Goal: Transaction & Acquisition: Purchase product/service

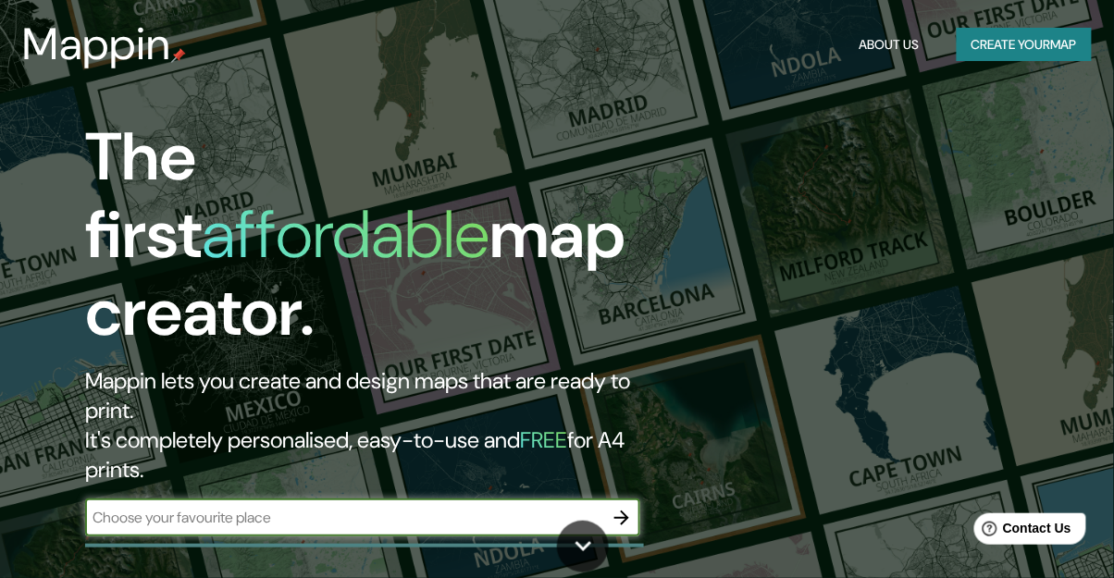
click at [498, 507] on input "text" at bounding box center [344, 517] width 518 height 21
type input "TIZAYUCA"
click at [622, 507] on icon "button" at bounding box center [622, 518] width 22 height 22
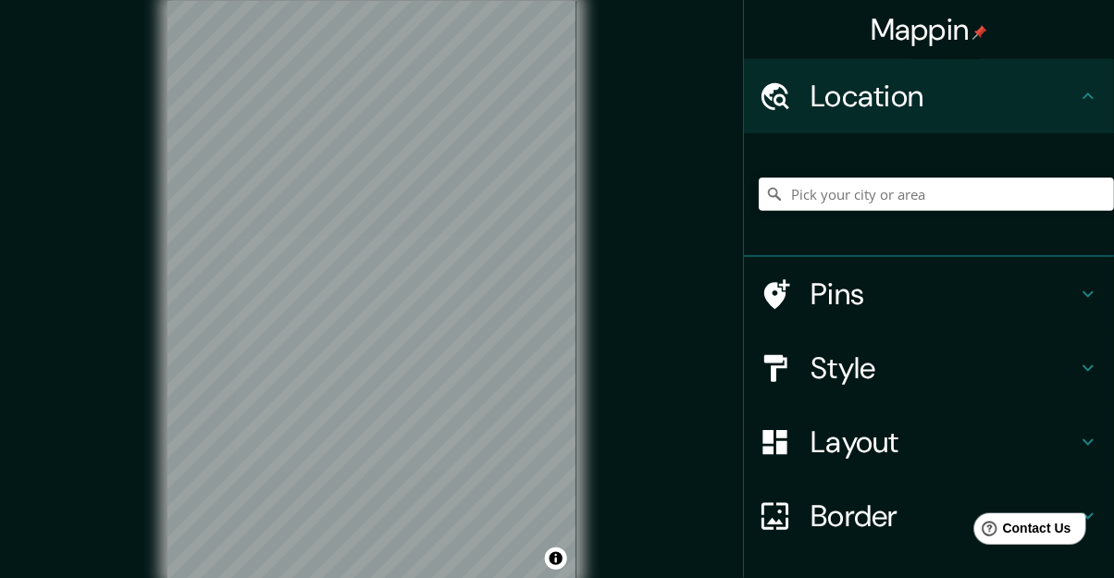
click at [1064, 87] on h4 "Location" at bounding box center [944, 96] width 266 height 37
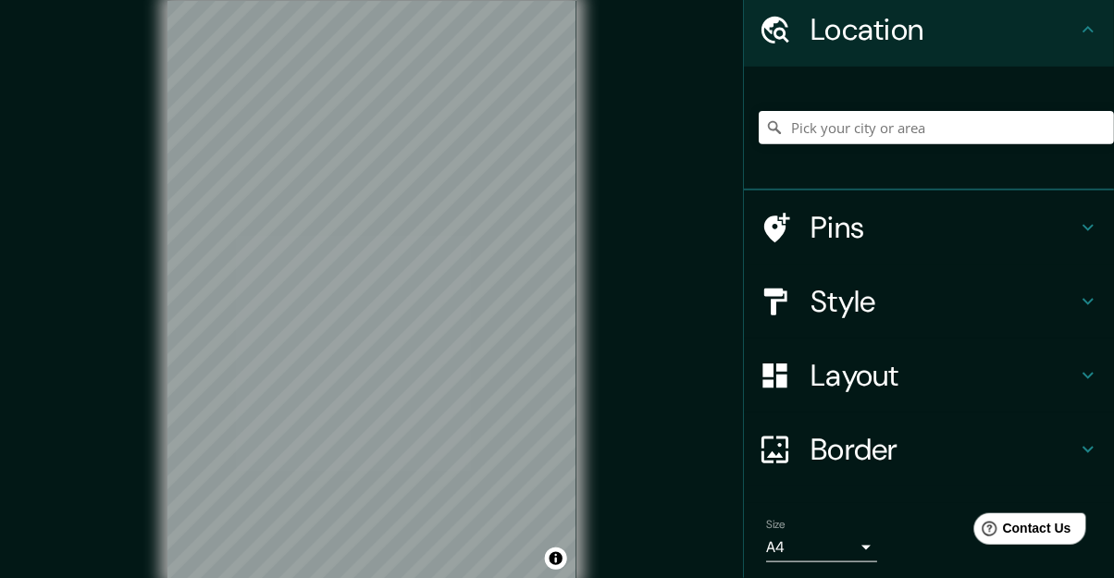
scroll to position [67, 0]
click at [1059, 307] on h4 "Style" at bounding box center [944, 301] width 266 height 37
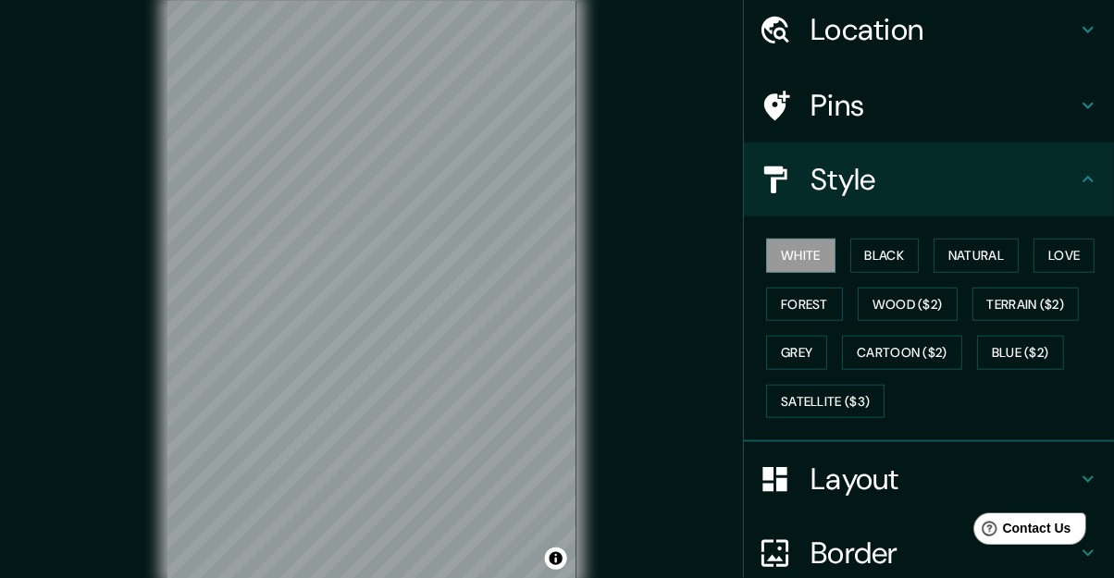
click at [894, 248] on button "Black" at bounding box center [884, 256] width 69 height 34
click at [994, 254] on button "Natural" at bounding box center [976, 256] width 85 height 34
click at [1076, 266] on button "Love" at bounding box center [1064, 256] width 61 height 34
click at [816, 303] on button "Forest" at bounding box center [804, 305] width 77 height 34
click at [909, 314] on button "Wood ($2)" at bounding box center [908, 305] width 100 height 34
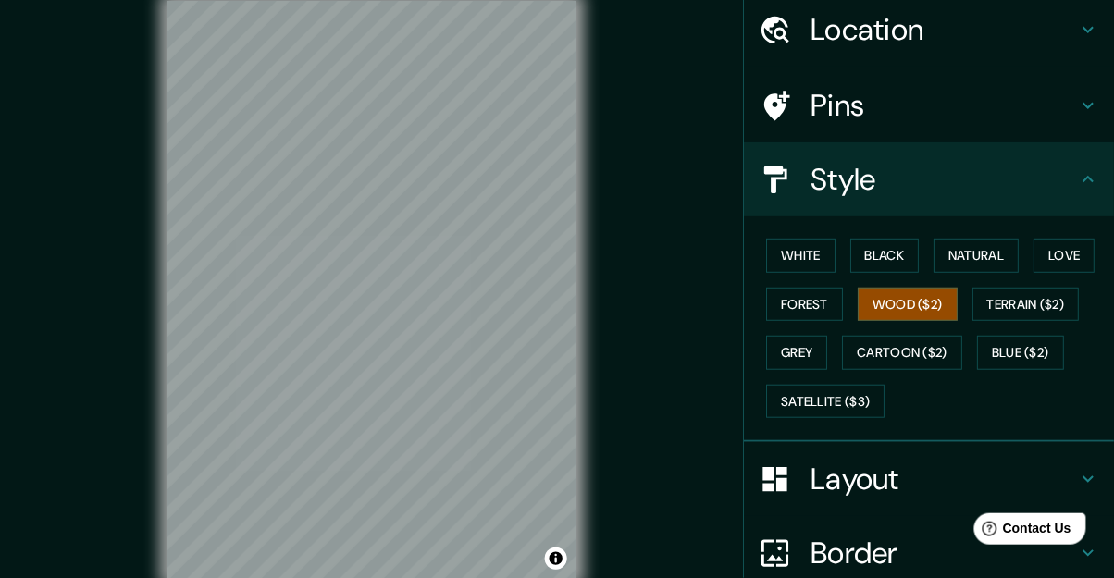
click at [1049, 310] on button "Terrain ($2)" at bounding box center [1025, 305] width 107 height 34
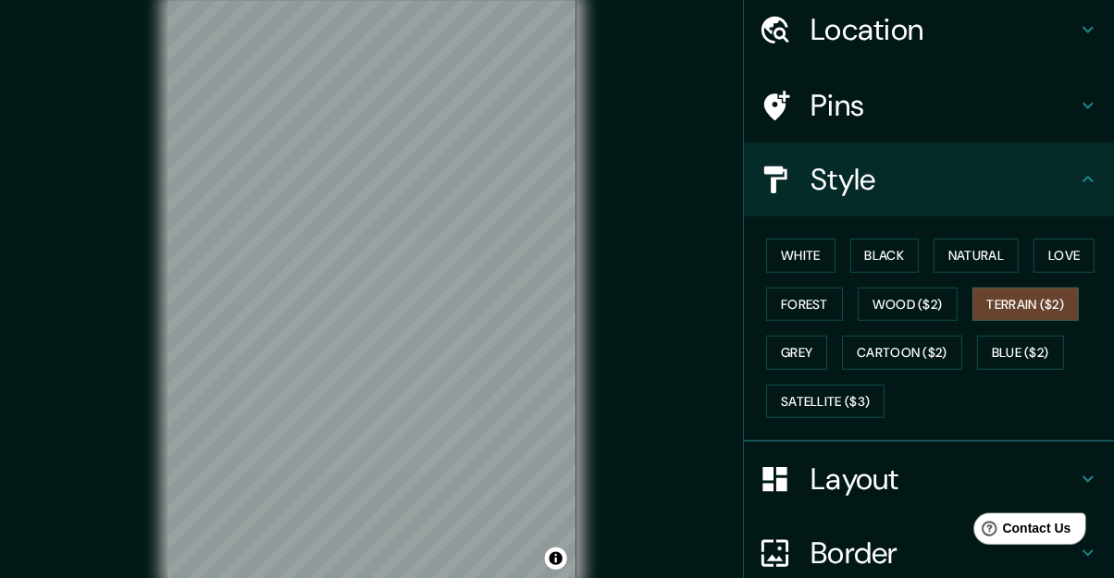
click at [816, 352] on button "Grey" at bounding box center [796, 353] width 61 height 34
click at [1036, 304] on button "Terrain ($2)" at bounding box center [1025, 305] width 107 height 34
click at [905, 354] on button "Cartoon ($2)" at bounding box center [902, 353] width 120 height 34
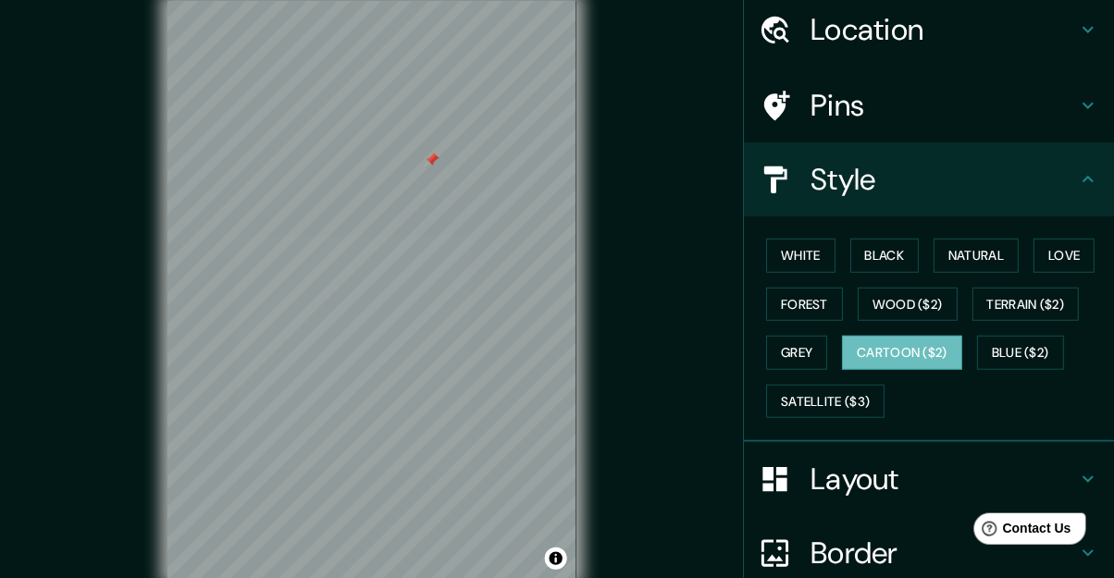
click at [1023, 105] on h4 "Pins" at bounding box center [944, 105] width 266 height 37
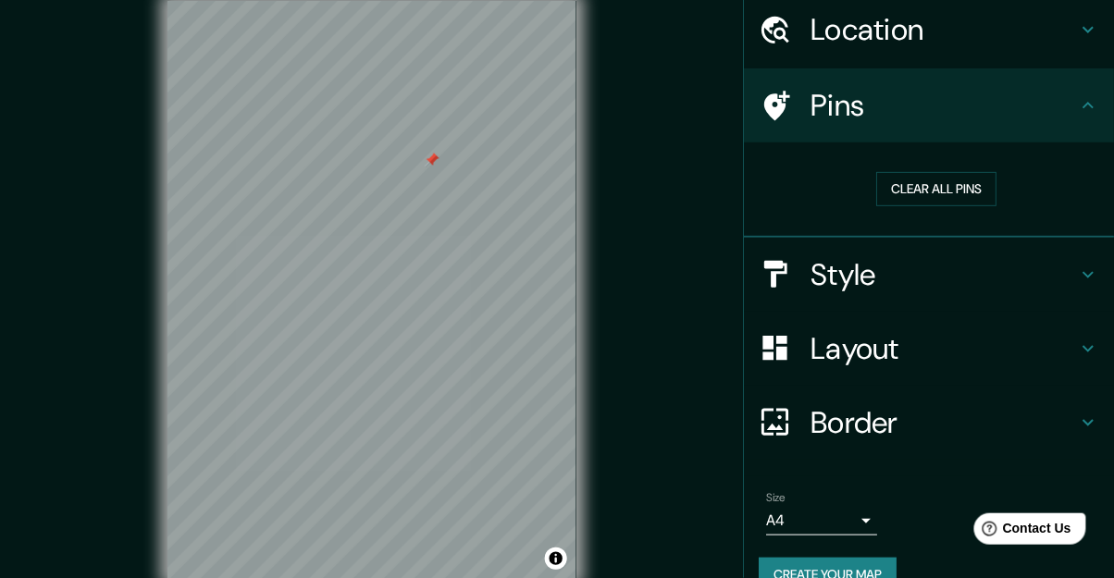
click at [937, 192] on button "Clear all pins" at bounding box center [936, 189] width 120 height 34
click at [918, 106] on h4 "Pins" at bounding box center [944, 105] width 266 height 37
click at [952, 185] on button "Clear all pins" at bounding box center [936, 189] width 120 height 34
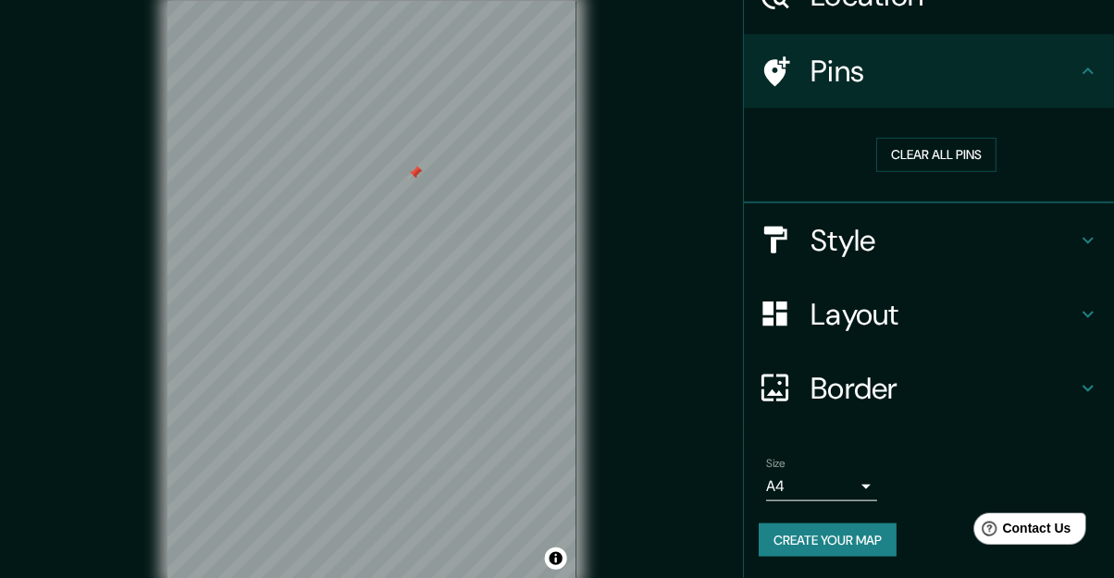
click at [1043, 333] on div "Layout" at bounding box center [929, 315] width 370 height 74
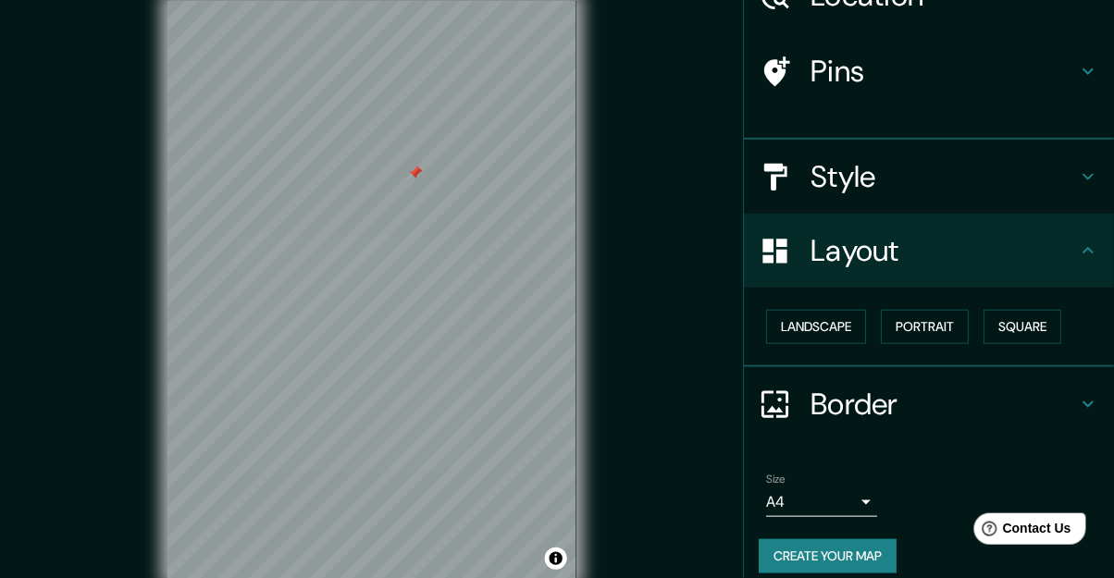
scroll to position [86, 0]
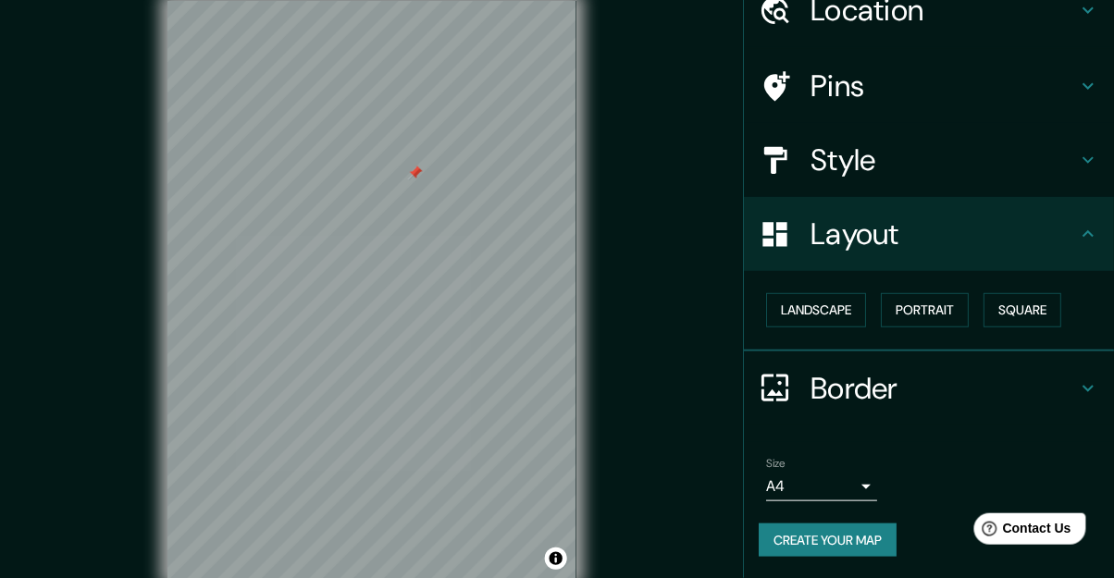
click at [828, 305] on button "Landscape" at bounding box center [816, 310] width 100 height 34
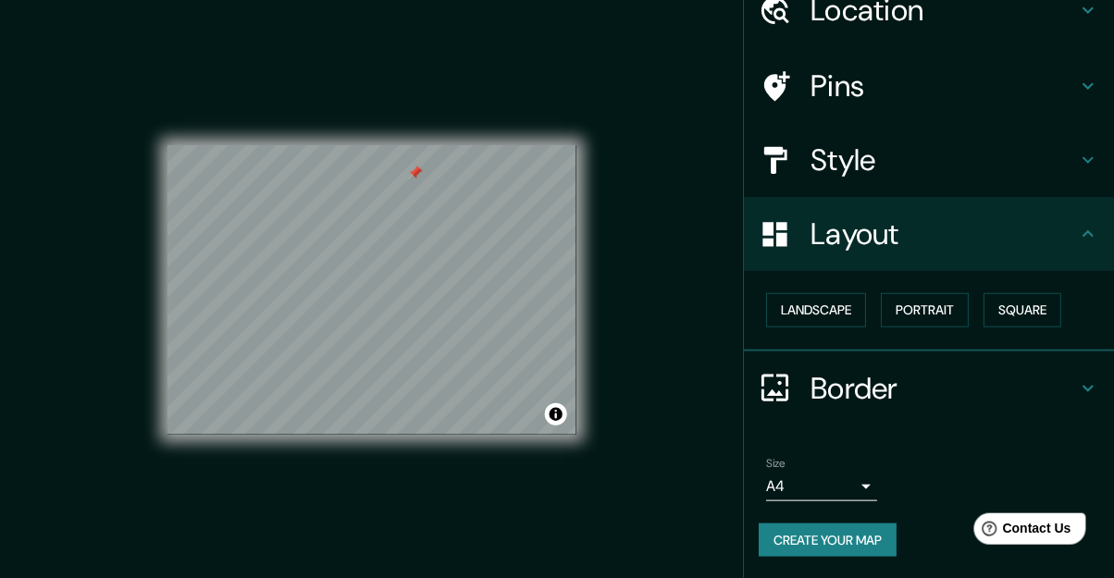
click at [947, 302] on button "Portrait" at bounding box center [925, 310] width 88 height 34
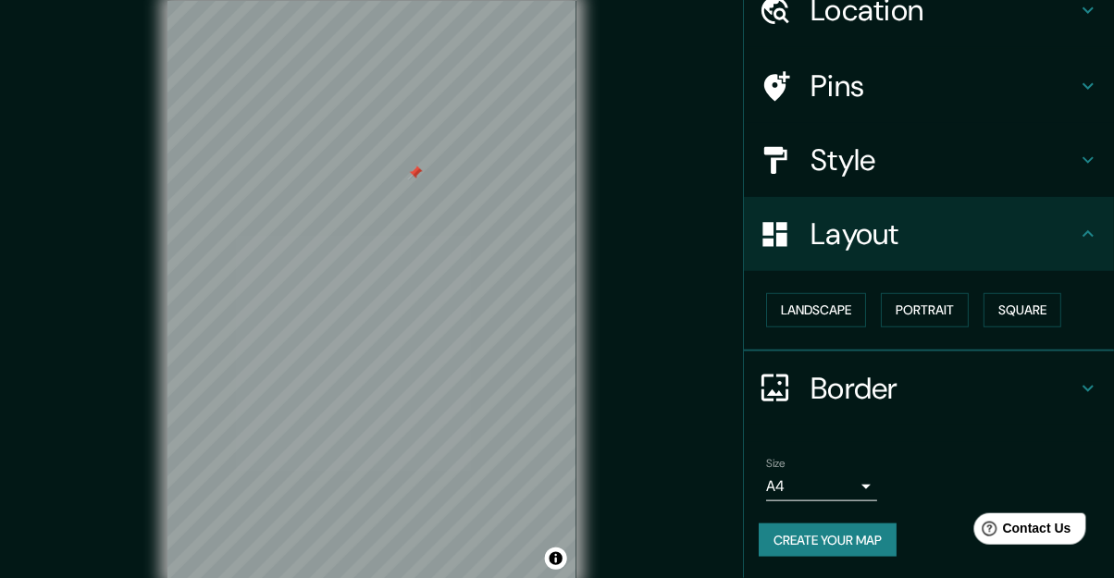
click at [1027, 303] on button "Square" at bounding box center [1023, 310] width 78 height 34
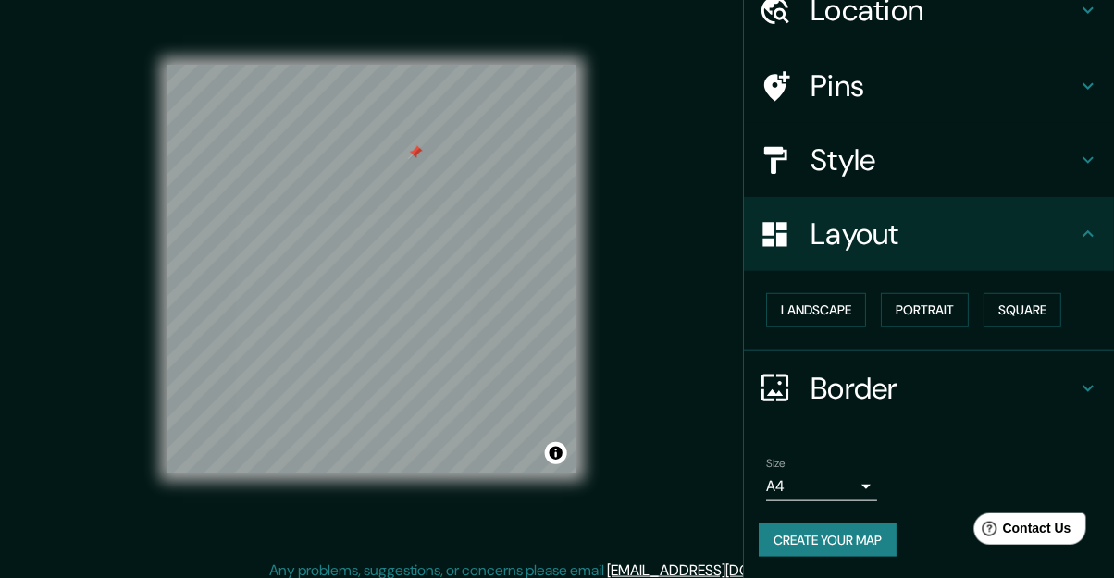
scroll to position [0, 0]
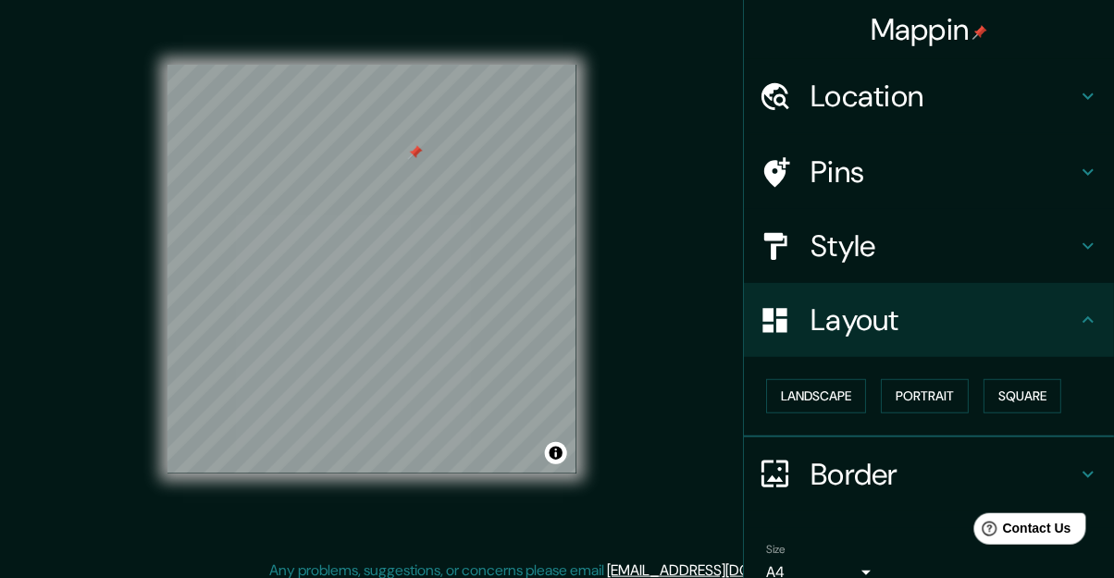
click at [1082, 464] on icon at bounding box center [1088, 475] width 22 height 22
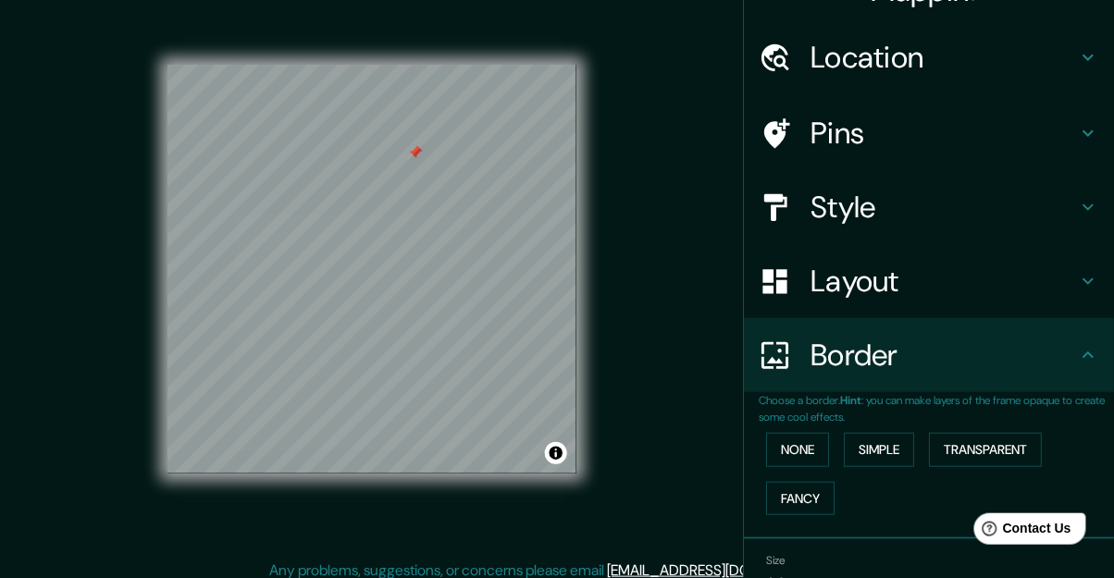
scroll to position [45, 0]
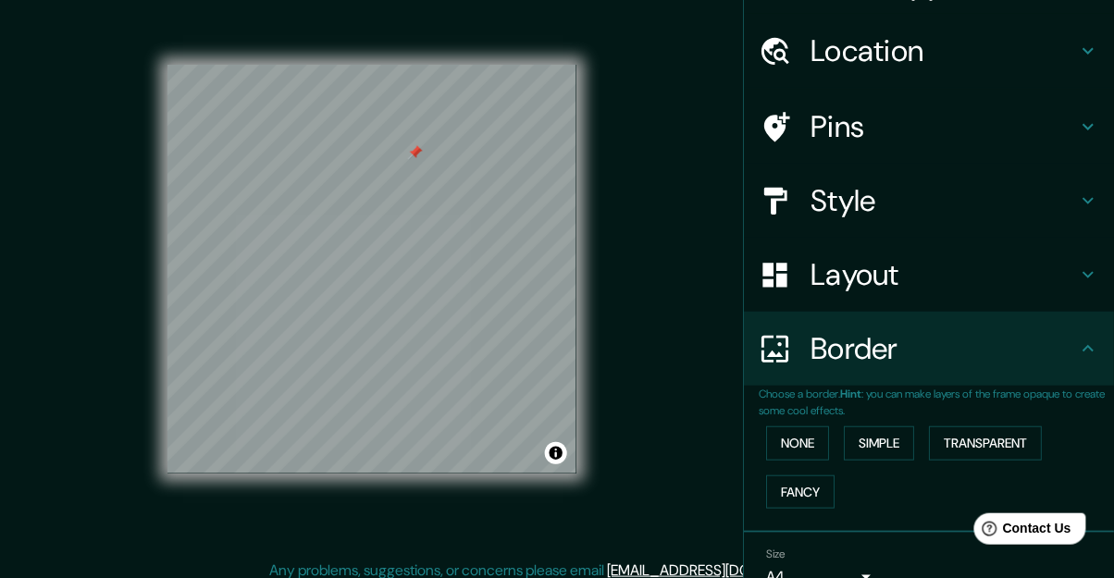
click at [814, 434] on button "None" at bounding box center [797, 444] width 63 height 34
click at [909, 444] on button "Simple" at bounding box center [879, 444] width 70 height 34
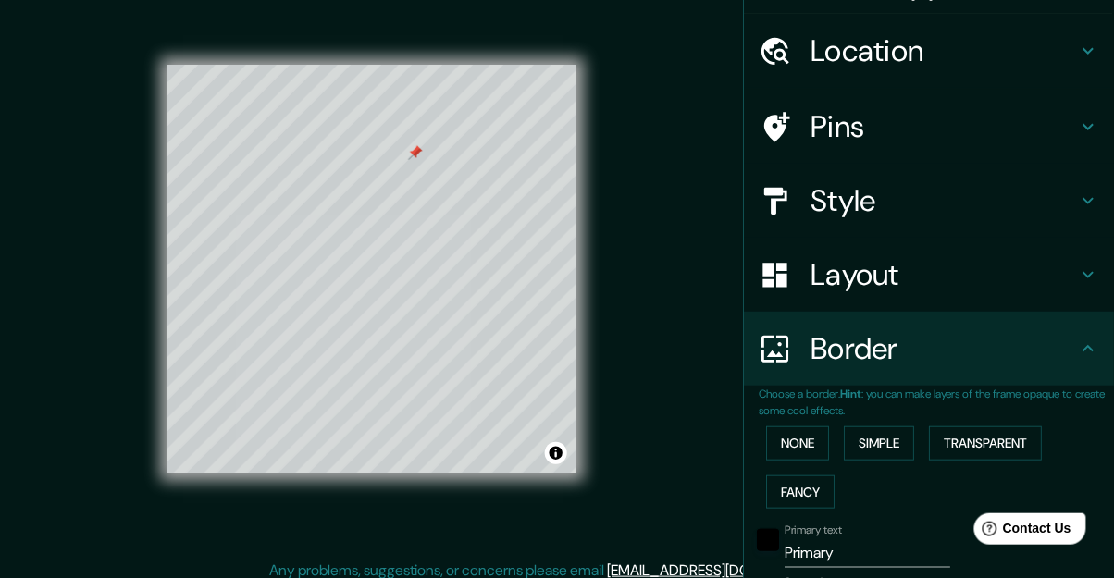
click at [1006, 442] on button "Transparent" at bounding box center [985, 444] width 113 height 34
click at [803, 494] on button "Fancy" at bounding box center [800, 493] width 68 height 34
click at [799, 452] on button "None" at bounding box center [797, 444] width 63 height 34
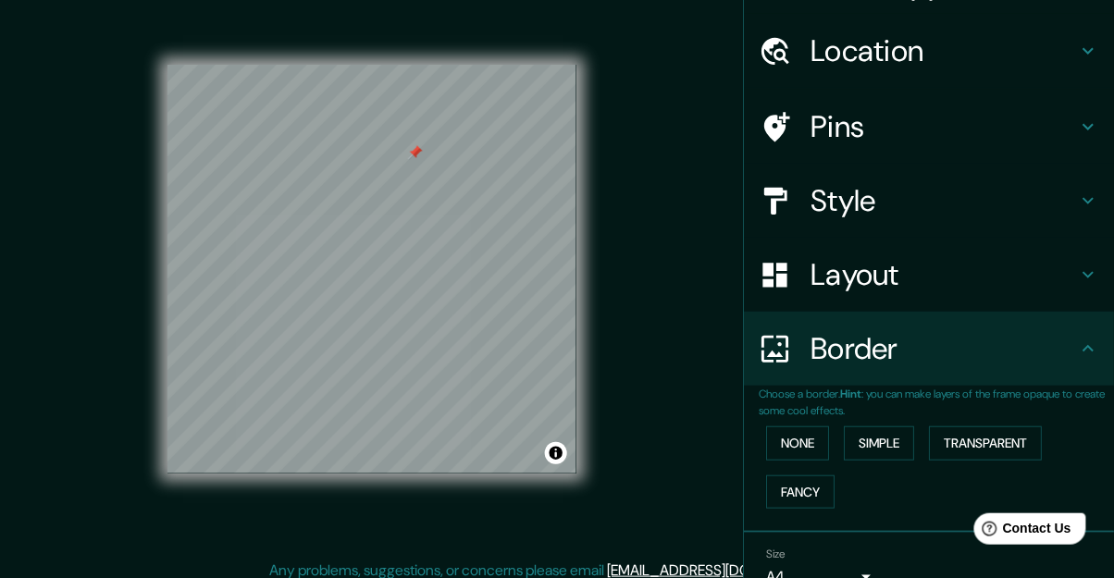
scroll to position [48, 0]
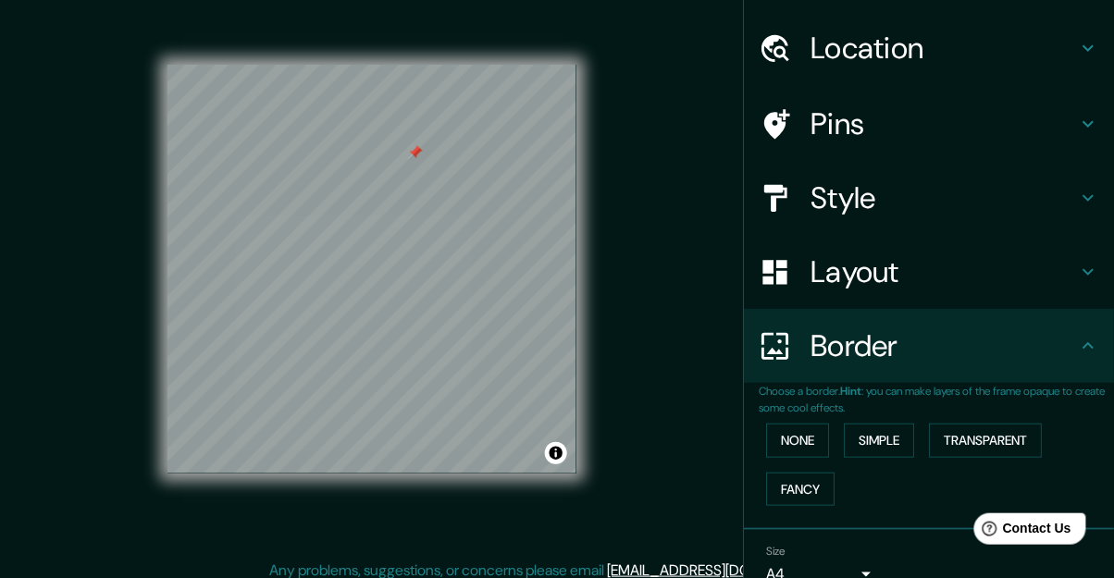
click at [857, 558] on body "Mappin Location Pins Style Layout Border Choose a border. Hint : you can make l…" at bounding box center [557, 269] width 1114 height 578
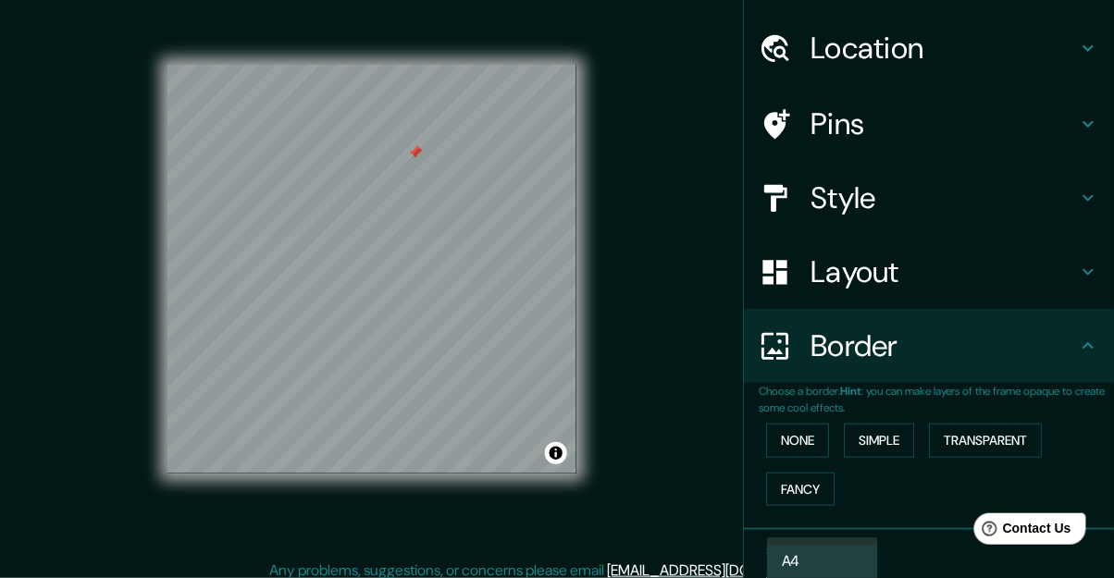
type input "a4"
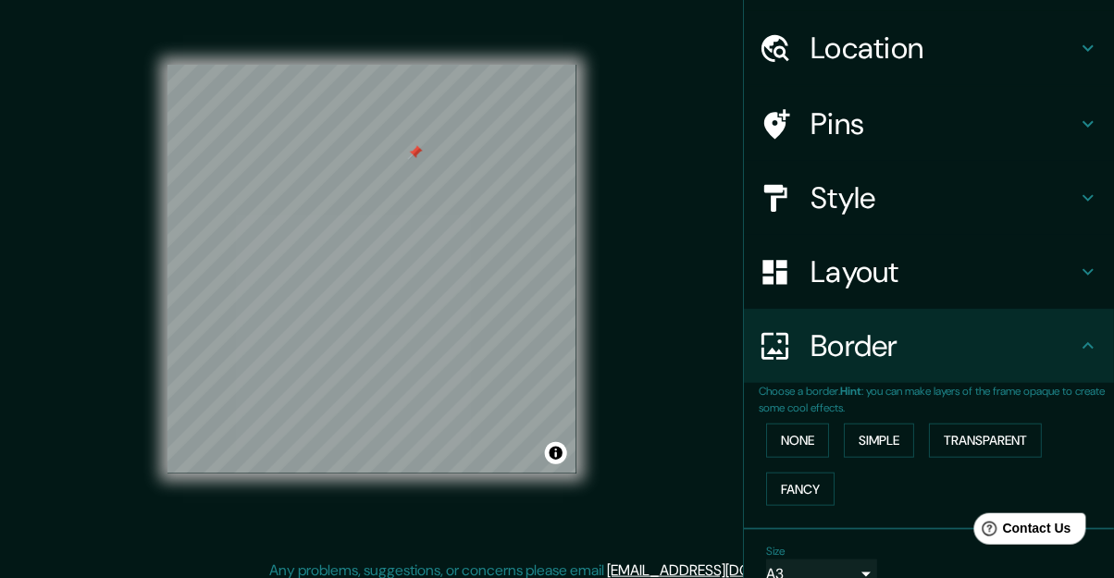
scroll to position [0, 0]
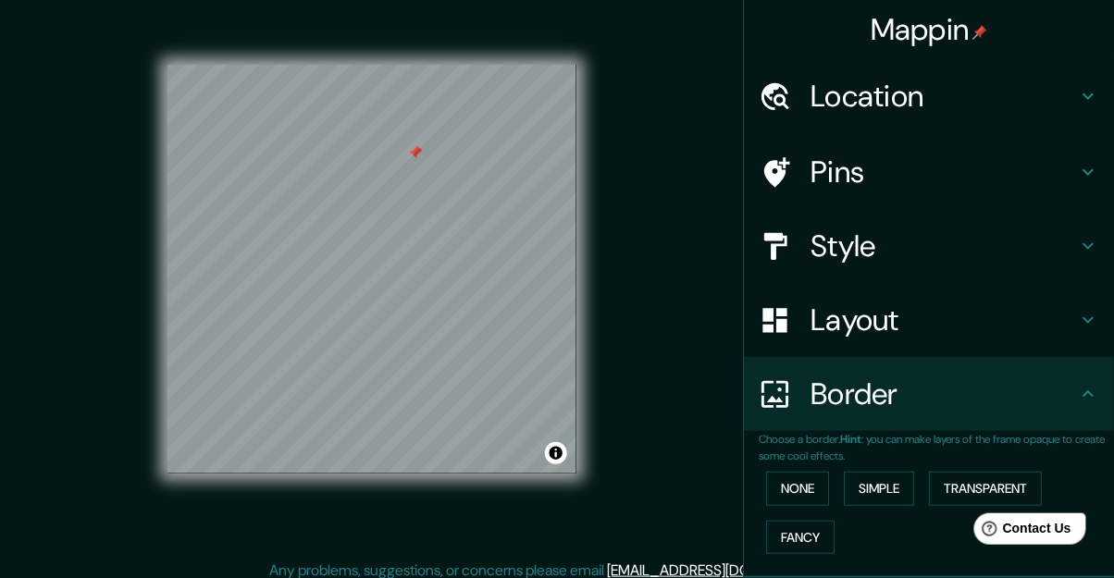
click at [1067, 161] on h4 "Pins" at bounding box center [944, 172] width 266 height 37
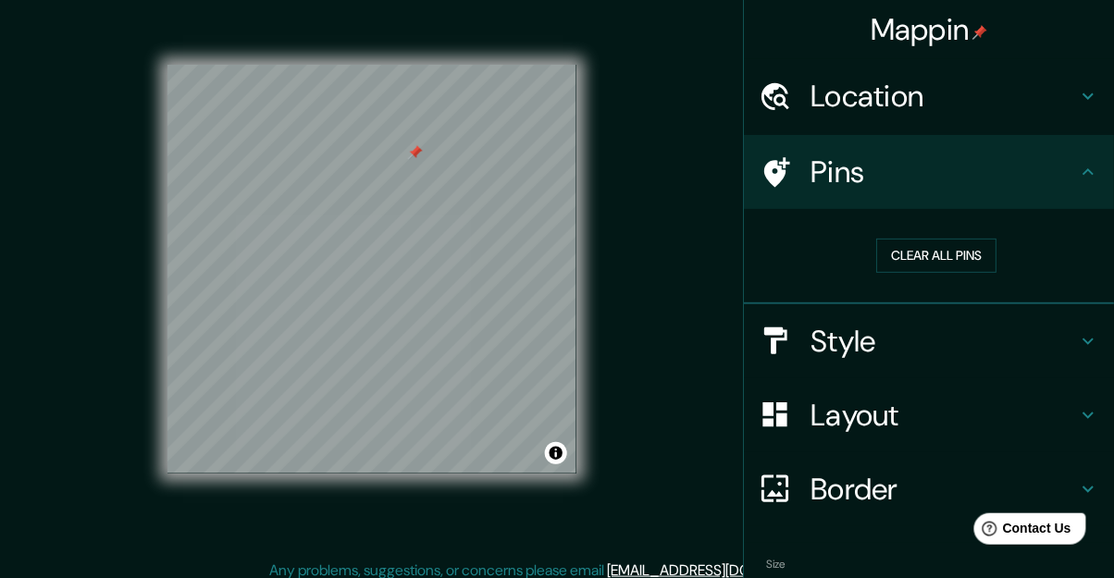
click at [994, 339] on h4 "Style" at bounding box center [944, 341] width 266 height 37
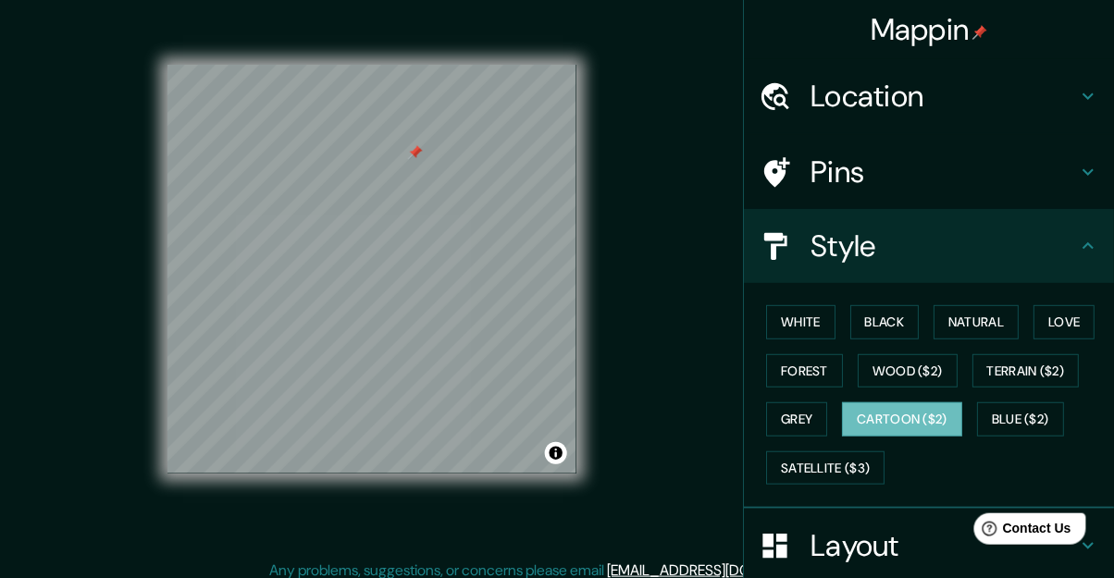
click at [1029, 420] on button "Blue ($2)" at bounding box center [1020, 419] width 87 height 34
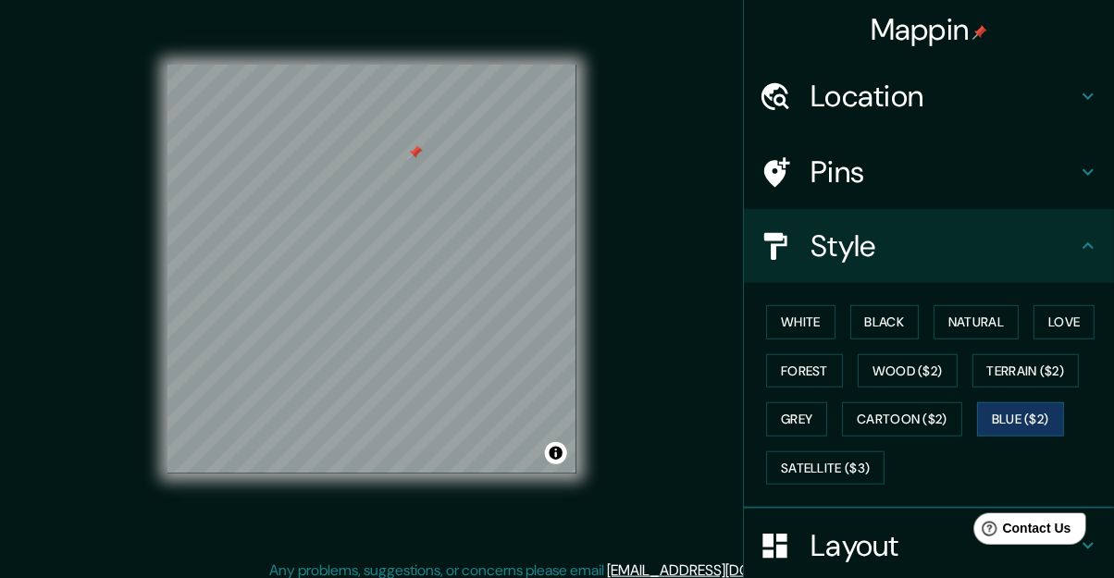
click at [860, 474] on button "Satellite ($3)" at bounding box center [825, 469] width 118 height 34
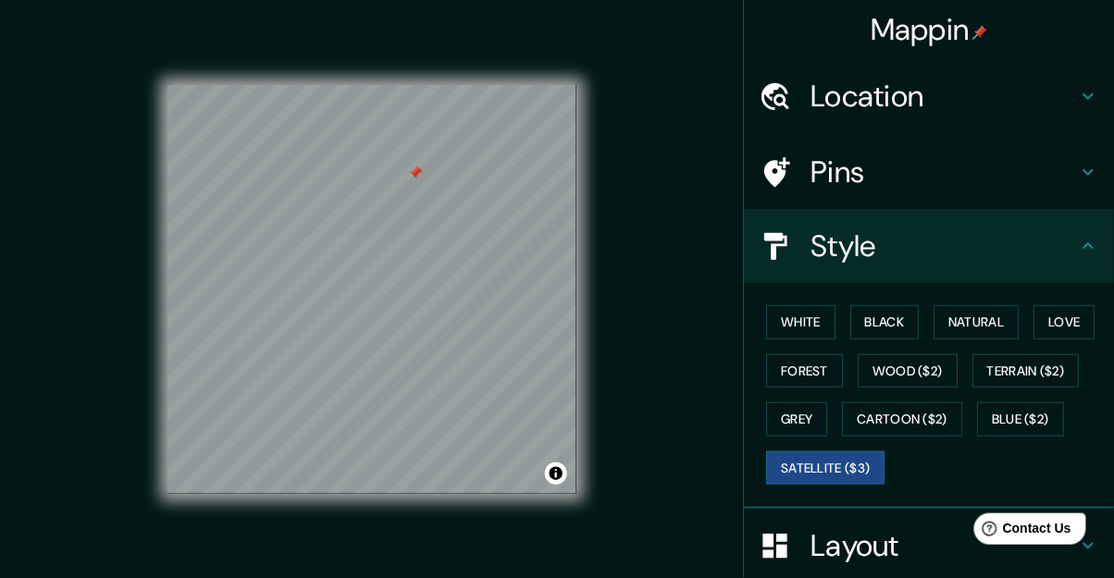
click at [928, 418] on button "Cartoon ($2)" at bounding box center [902, 419] width 120 height 34
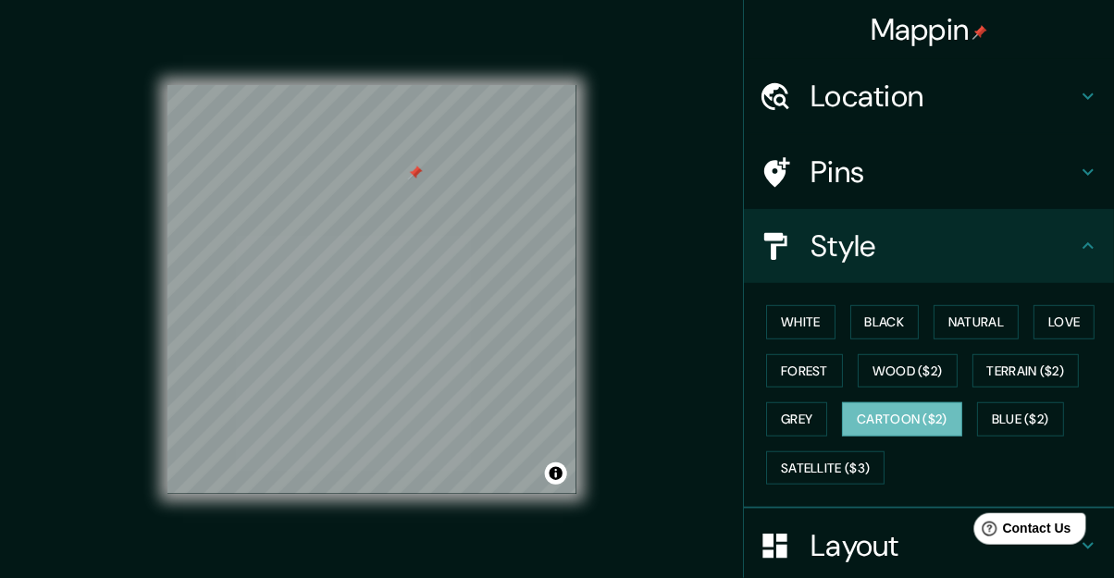
click at [805, 423] on button "Grey" at bounding box center [796, 419] width 61 height 34
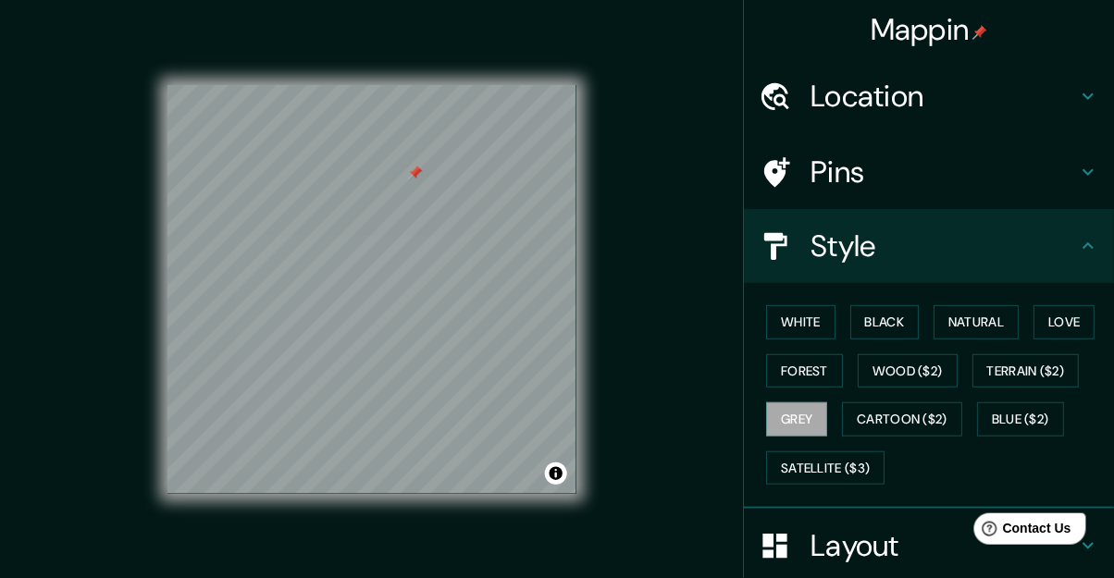
click at [818, 368] on button "Forest" at bounding box center [804, 371] width 77 height 34
click at [918, 374] on button "Wood ($2)" at bounding box center [908, 371] width 100 height 34
click at [1051, 365] on button "Terrain ($2)" at bounding box center [1025, 371] width 107 height 34
click at [807, 312] on button "White" at bounding box center [800, 322] width 69 height 34
click at [880, 320] on button "Black" at bounding box center [884, 322] width 69 height 34
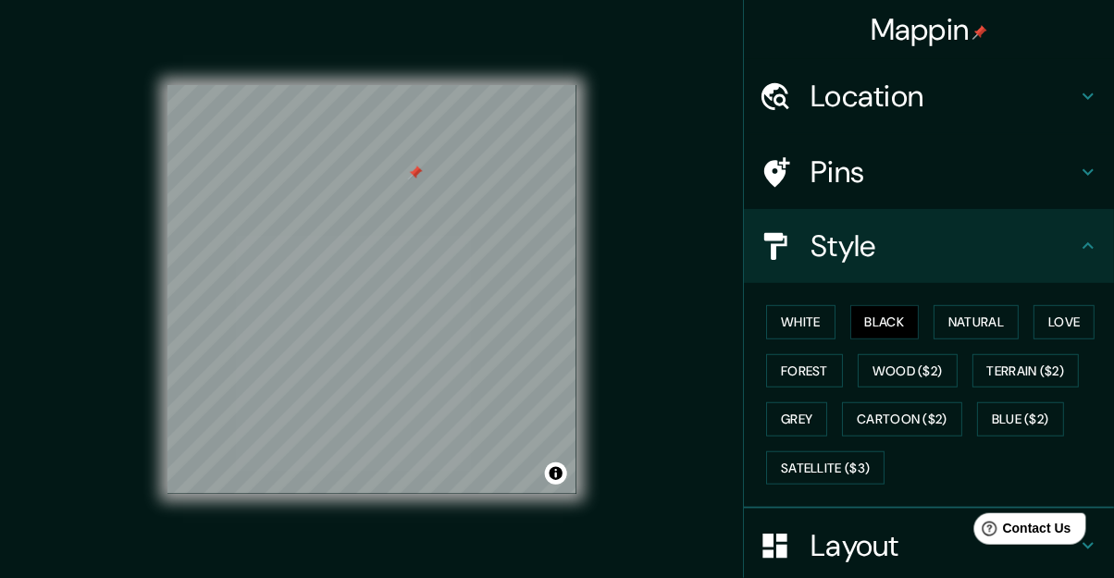
click at [962, 327] on button "Natural" at bounding box center [976, 322] width 85 height 34
click at [1070, 322] on button "Love" at bounding box center [1064, 322] width 61 height 34
click at [1045, 421] on button "Blue ($2)" at bounding box center [1020, 419] width 87 height 34
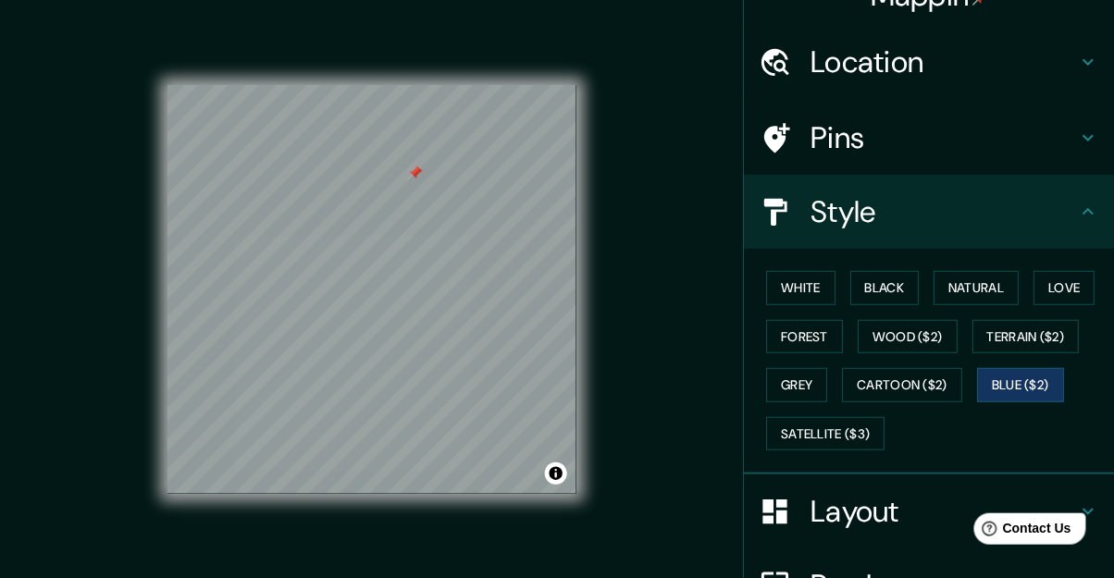
scroll to position [37, 0]
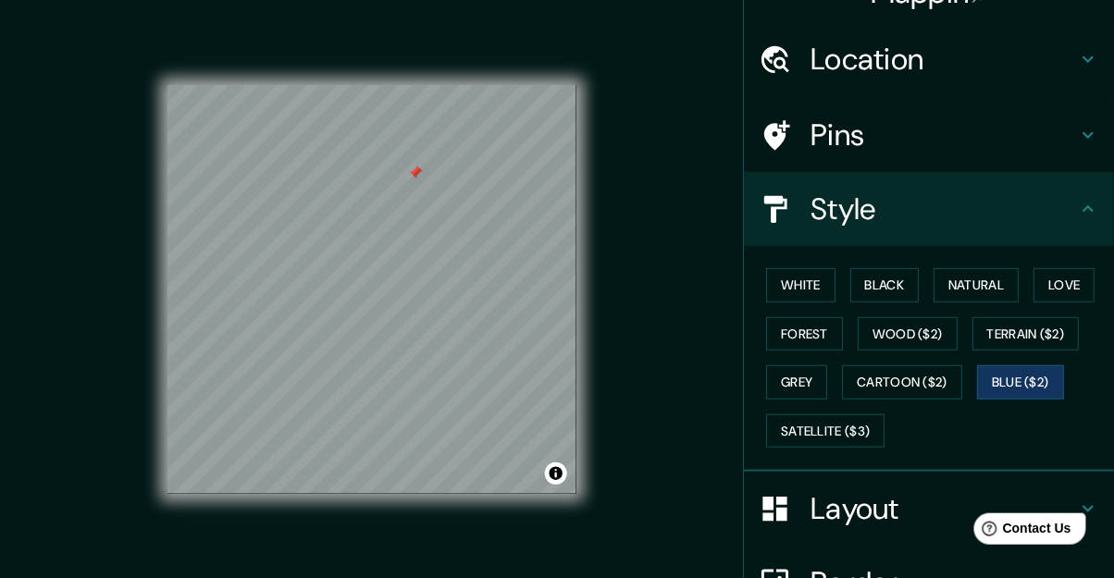
click at [802, 378] on button "Grey" at bounding box center [796, 382] width 61 height 34
click at [812, 336] on button "Forest" at bounding box center [804, 334] width 77 height 34
click at [1043, 282] on button "Love" at bounding box center [1064, 285] width 61 height 34
click at [979, 281] on button "Natural" at bounding box center [976, 285] width 85 height 34
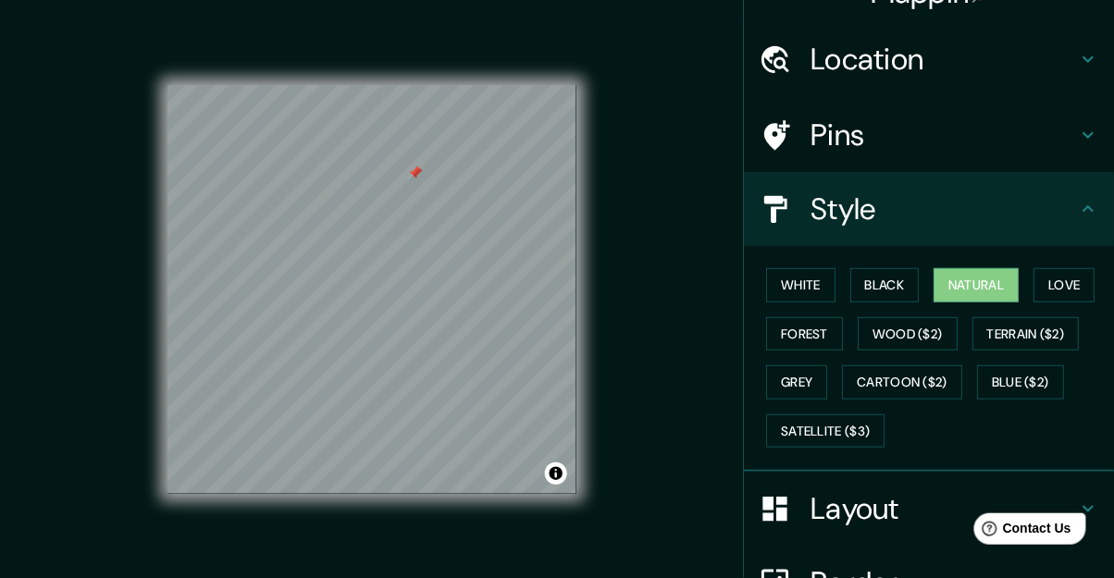
click at [892, 283] on button "Black" at bounding box center [884, 285] width 69 height 34
click at [816, 292] on button "White" at bounding box center [800, 285] width 69 height 34
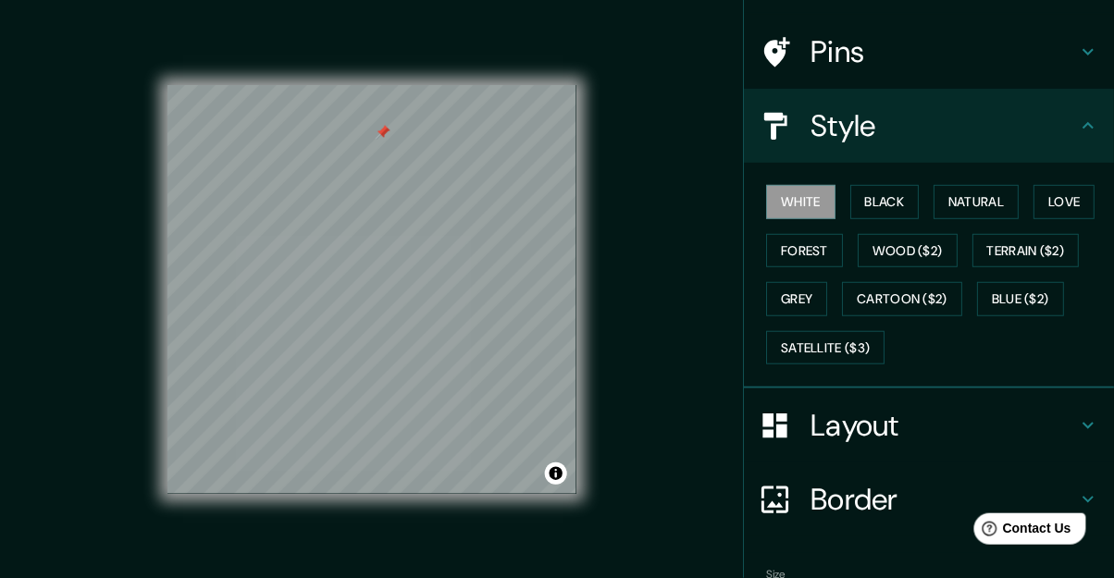
scroll to position [126, 0]
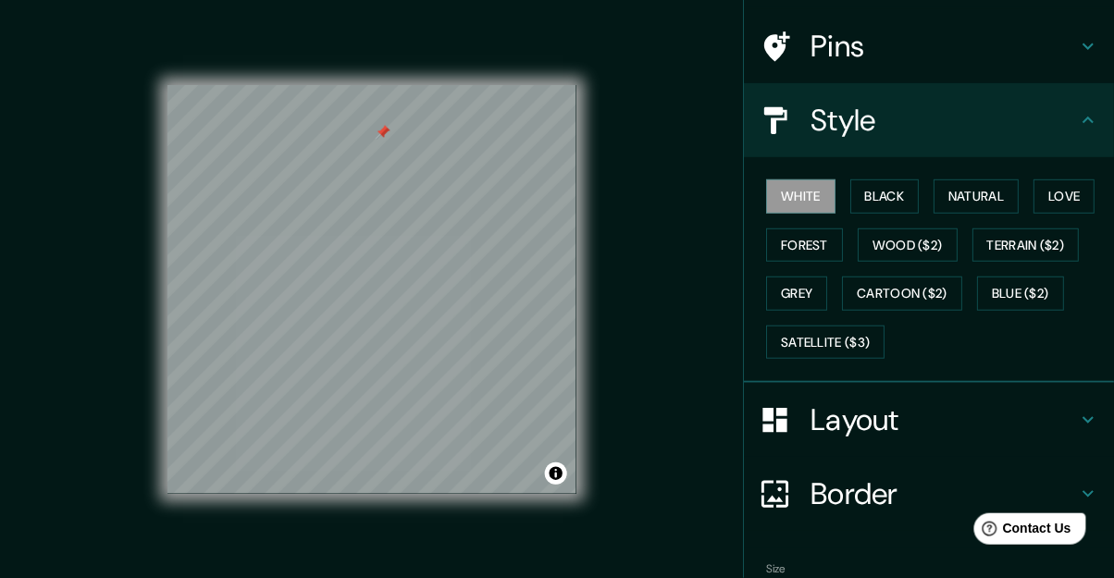
click at [1075, 415] on h4 "Layout" at bounding box center [944, 420] width 266 height 37
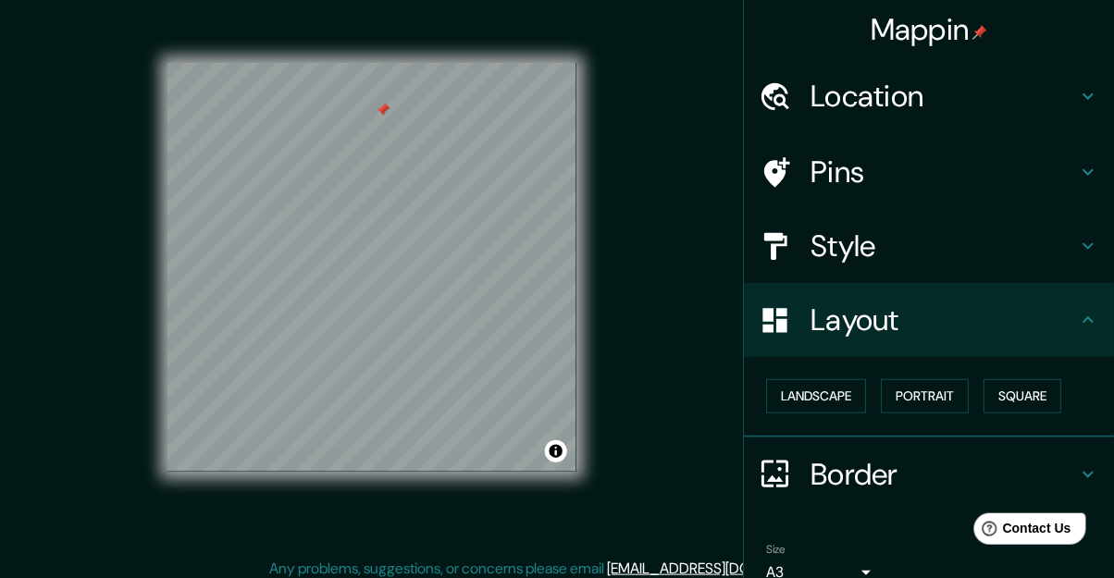
scroll to position [0, 0]
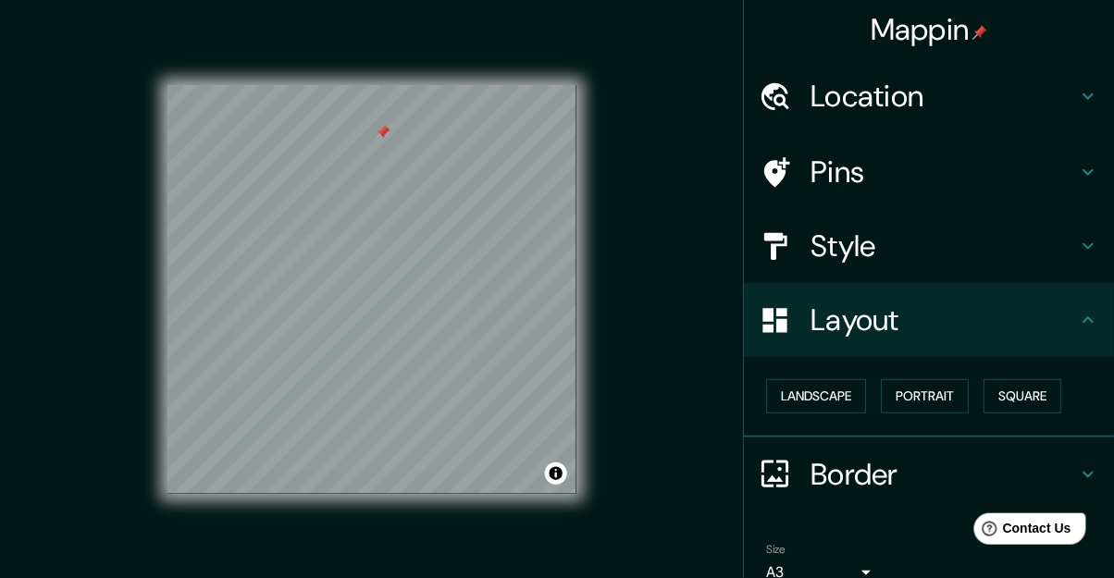
click at [972, 173] on h4 "Pins" at bounding box center [944, 172] width 266 height 37
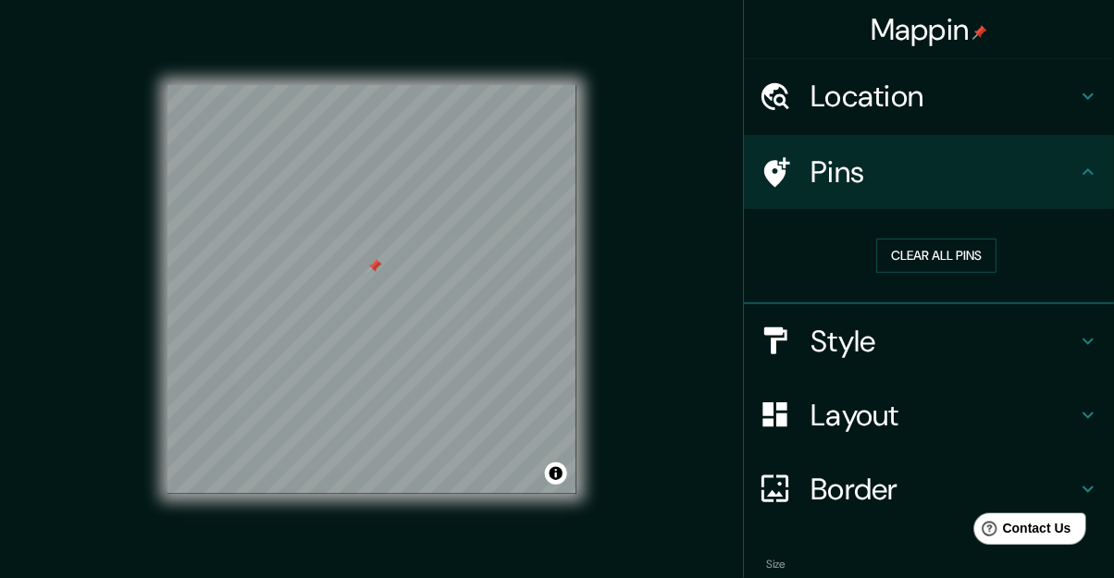
click at [1078, 353] on div "Style" at bounding box center [929, 341] width 370 height 74
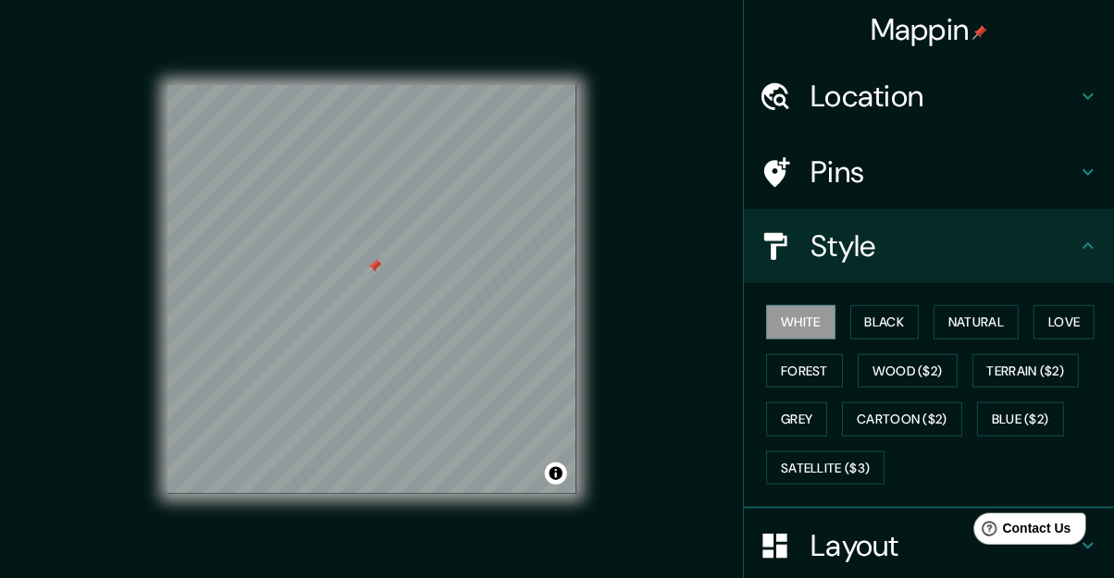
click at [883, 319] on button "Black" at bounding box center [884, 322] width 69 height 34
click at [986, 327] on button "Natural" at bounding box center [976, 322] width 85 height 34
click at [1077, 329] on button "Love" at bounding box center [1064, 322] width 61 height 34
click at [812, 384] on button "Forest" at bounding box center [804, 371] width 77 height 34
